Goal: Navigation & Orientation: Go to known website

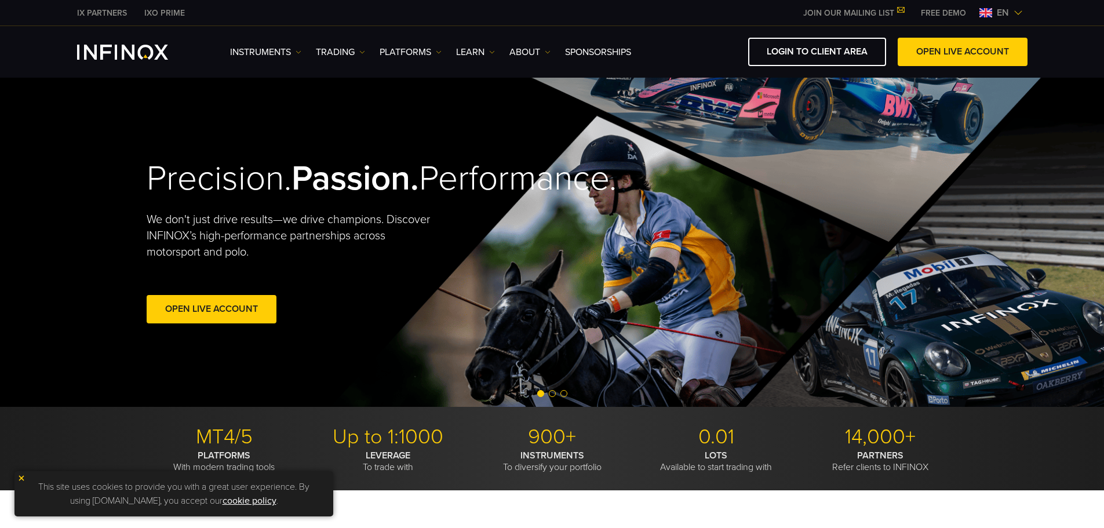
click at [1019, 11] on img at bounding box center [1018, 12] width 9 height 9
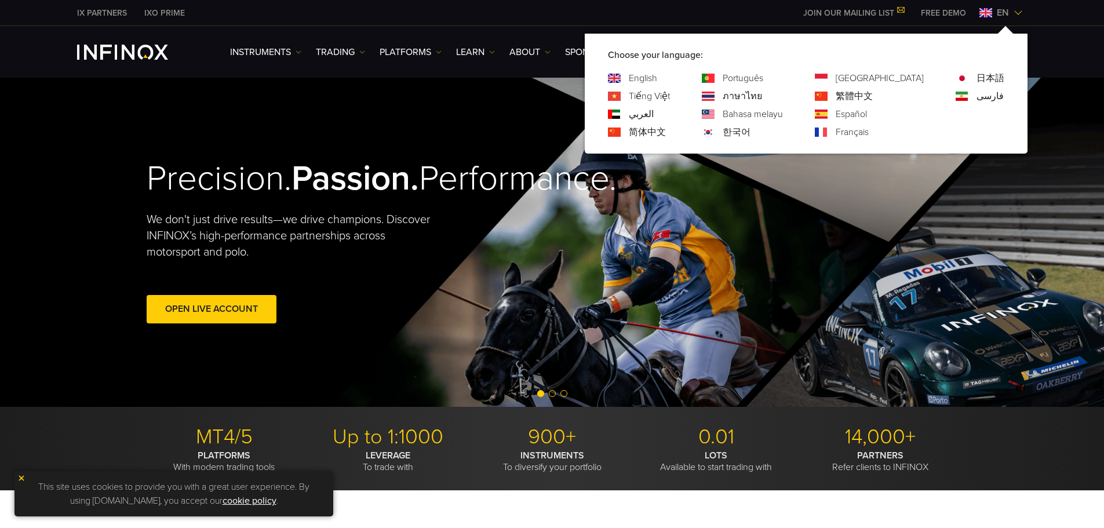
click at [873, 96] on link "繁體中文" at bounding box center [854, 96] width 37 height 14
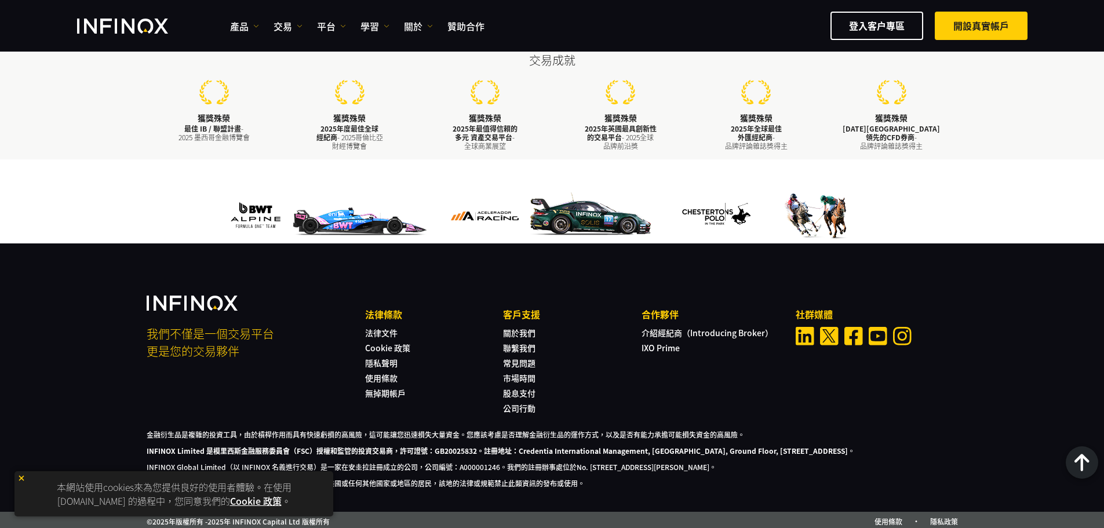
scroll to position [3291, 0]
click at [27, 479] on p "本網站使用cookies來為您提供良好的使用者體驗。在使用 infinox.com 的過程中，您同意我們的 Cookie 政策 。" at bounding box center [173, 494] width 307 height 34
click at [18, 479] on img at bounding box center [21, 478] width 8 height 8
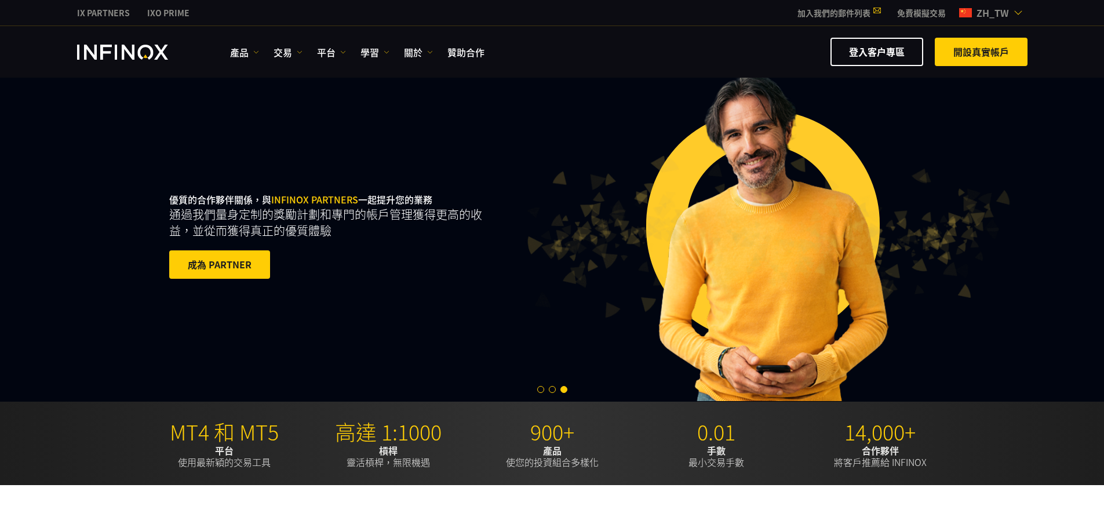
click at [176, 14] on link "IXO PRIME" at bounding box center [169, 13] width 60 height 12
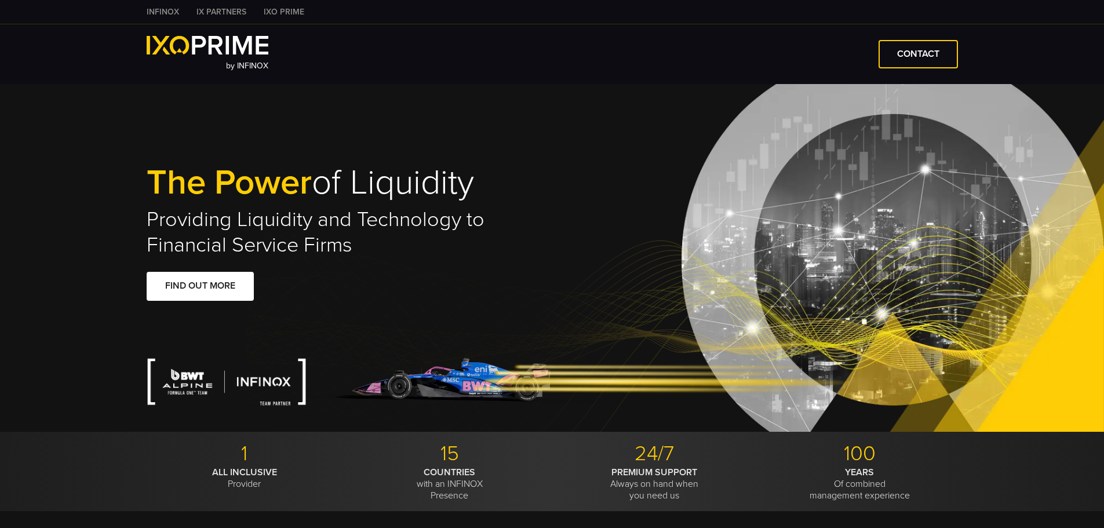
type input "****"
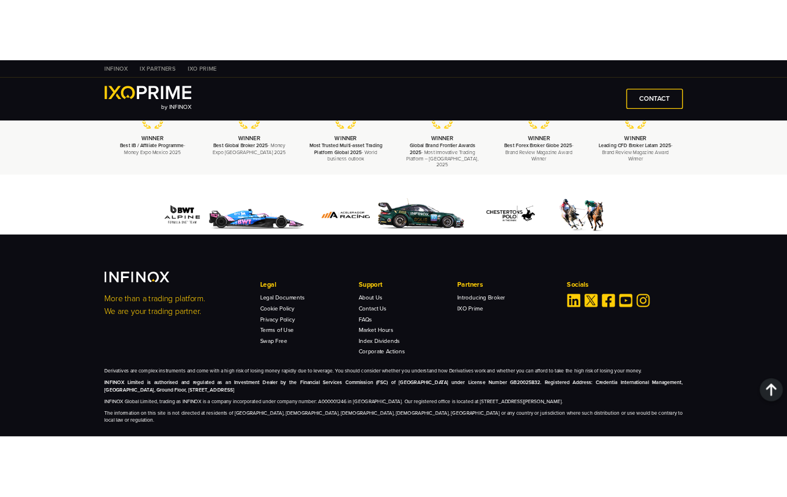
scroll to position [2929, 0]
